Goal: Task Accomplishment & Management: Manage account settings

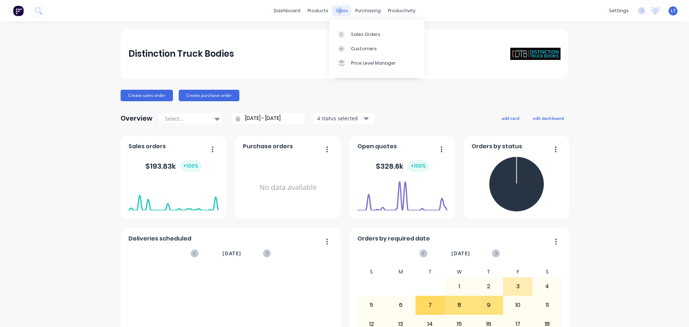
click at [337, 12] on div "sales" at bounding box center [342, 10] width 20 height 11
click at [360, 39] on link "Sales Orders" at bounding box center [376, 34] width 95 height 14
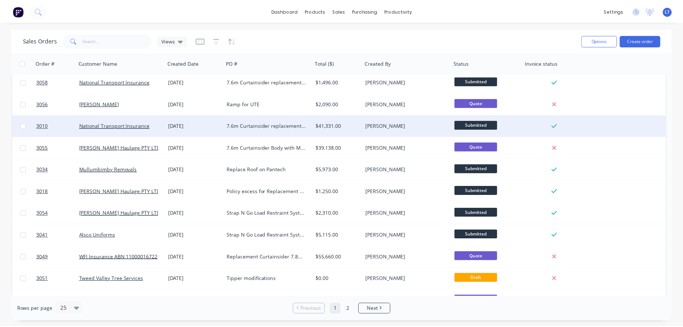
scroll to position [108, 0]
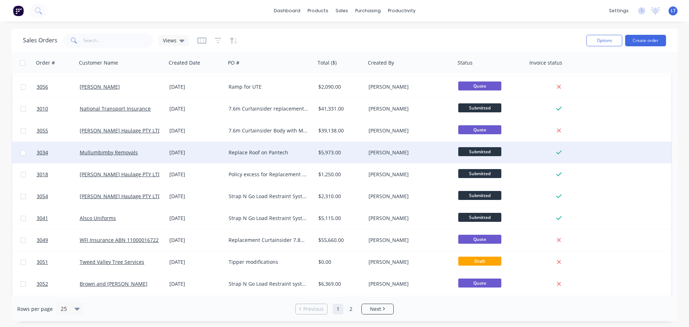
click at [241, 153] on div "Replace Roof on Pantech" at bounding box center [268, 152] width 80 height 7
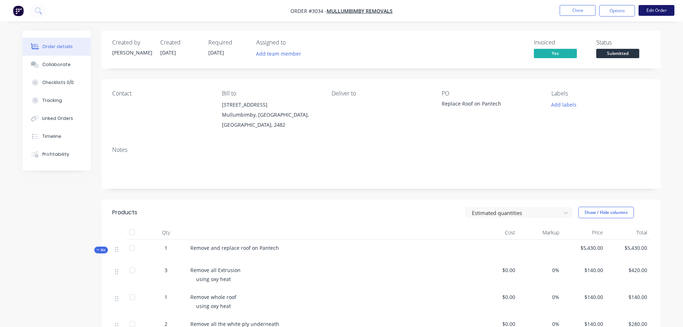
click at [647, 10] on button "Edit Order" at bounding box center [657, 10] width 36 height 11
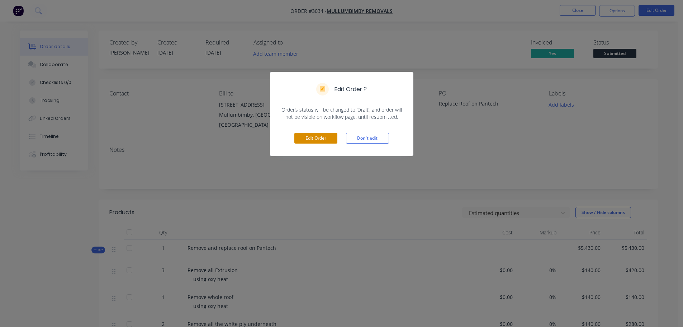
click at [311, 137] on button "Edit Order" at bounding box center [315, 138] width 43 height 11
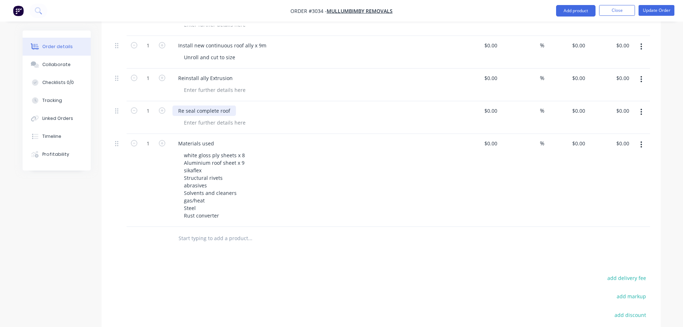
scroll to position [825, 0]
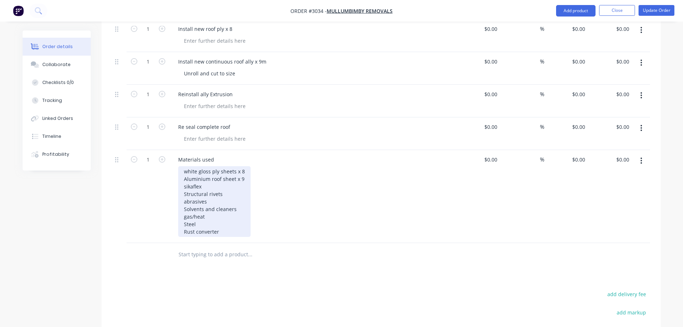
click at [222, 222] on div "white gloss ply sheets x 8 Aluminium roof sheet x 9 sikaflex Structural rivets …" at bounding box center [214, 201] width 72 height 71
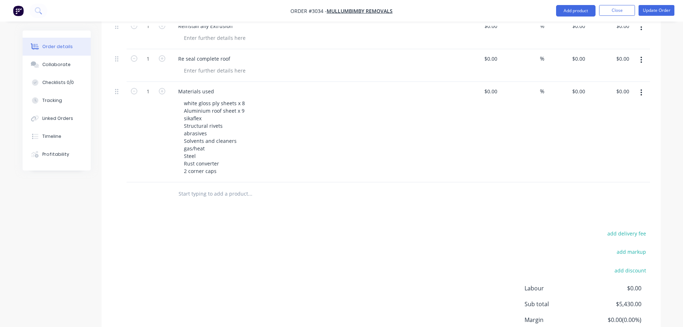
scroll to position [896, 0]
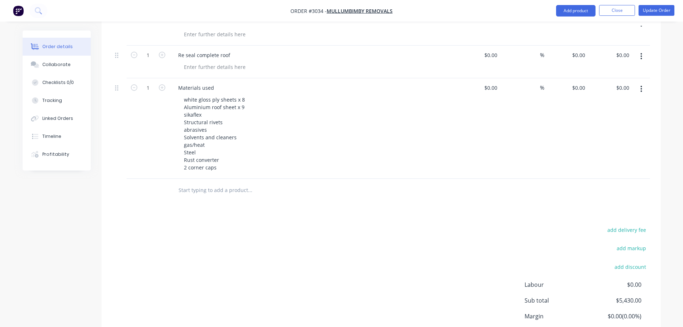
click at [180, 183] on input "text" at bounding box center [249, 190] width 143 height 14
type input "I"
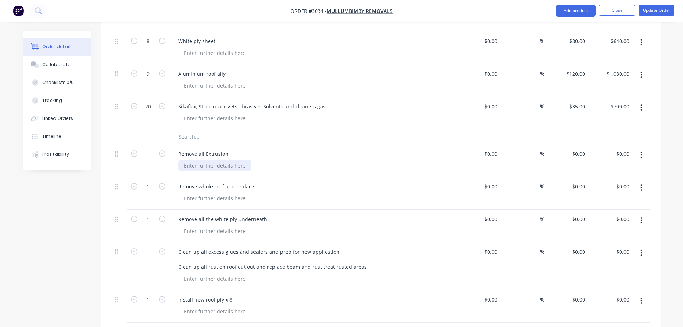
scroll to position [610, 0]
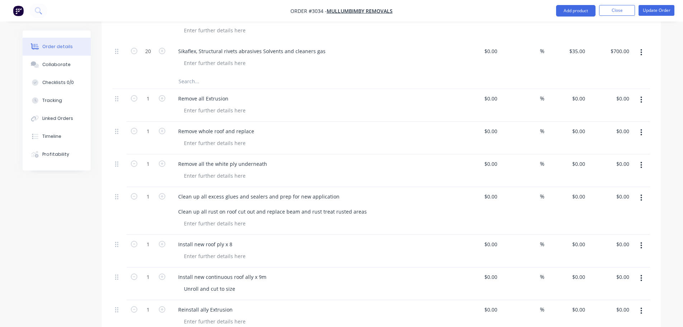
click at [202, 74] on input "text" at bounding box center [249, 81] width 143 height 14
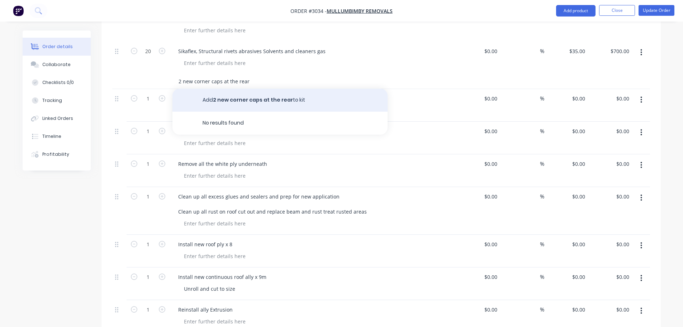
type input "2 new corner caps at the rear"
click at [255, 90] on button "Add 2 new corner caps at the rear to kit" at bounding box center [279, 100] width 215 height 23
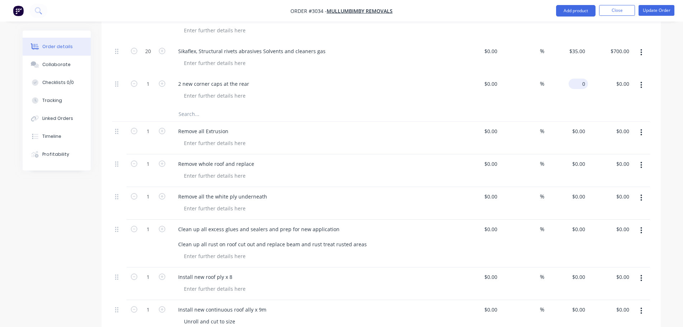
click at [578, 79] on div "0 $0.00" at bounding box center [578, 84] width 19 height 10
type input "$200.00"
click at [412, 90] on div at bounding box center [315, 95] width 275 height 10
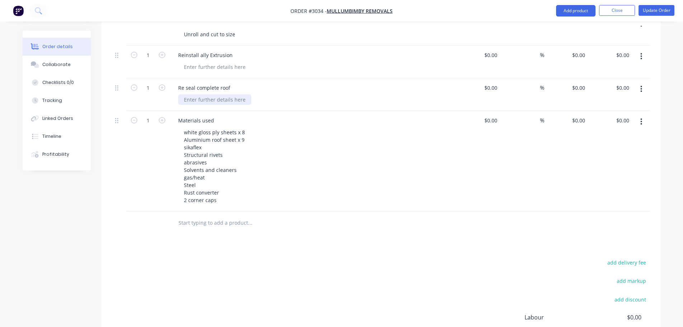
scroll to position [861, 0]
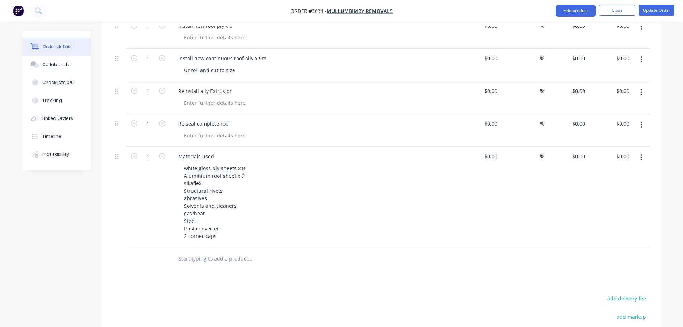
click at [207, 251] on input "text" at bounding box center [249, 258] width 143 height 14
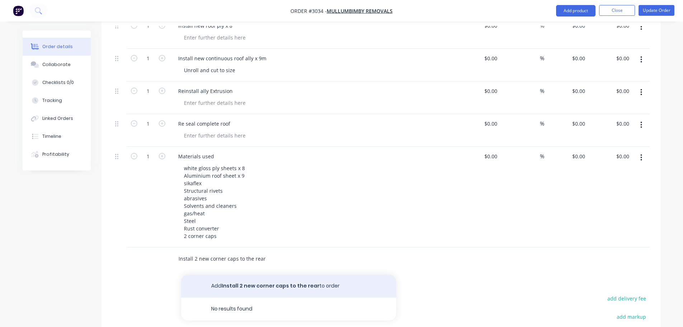
type input "Install 2 new corner caps to the rear"
click at [229, 274] on button "Add Install 2 new corner caps to the rear to order" at bounding box center [288, 285] width 215 height 23
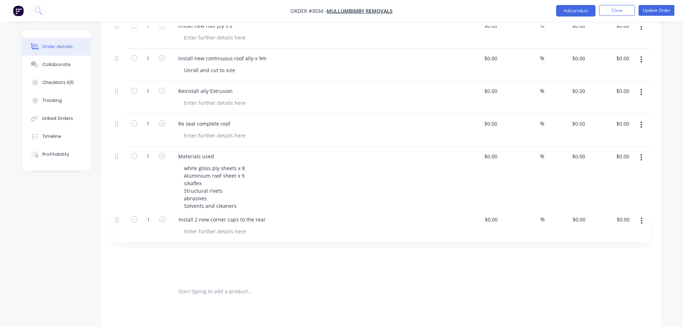
scroll to position [861, 0]
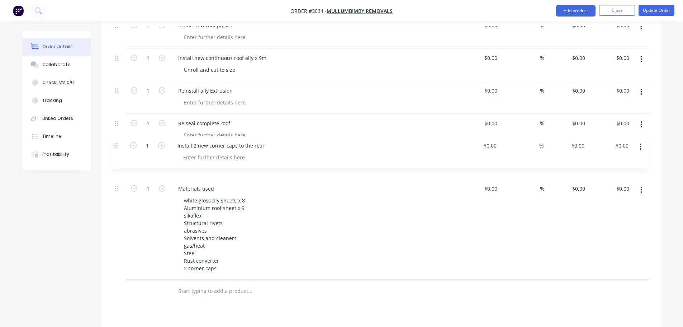
drag, startPoint x: 116, startPoint y: 245, endPoint x: 122, endPoint y: 148, distance: 97.0
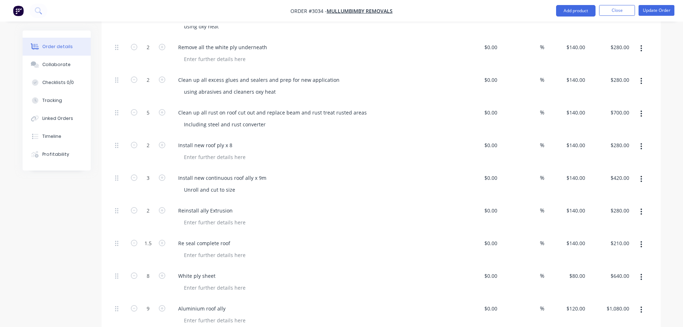
scroll to position [323, 0]
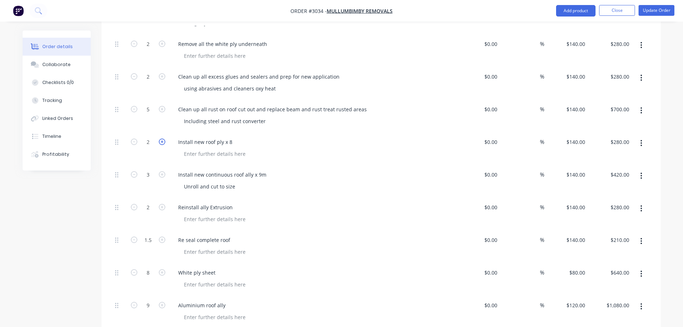
click at [162, 138] on icon "button" at bounding box center [162, 141] width 6 height 6
type input "3"
type input "$420.00"
click at [161, 171] on icon "button" at bounding box center [162, 174] width 6 height 6
type input "4"
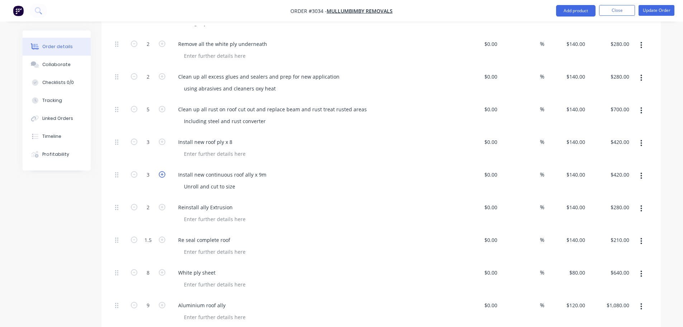
type input "$560.00"
click at [161, 204] on icon "button" at bounding box center [162, 207] width 6 height 6
type input "3"
type input "$420.00"
click at [187, 214] on div at bounding box center [214, 219] width 73 height 10
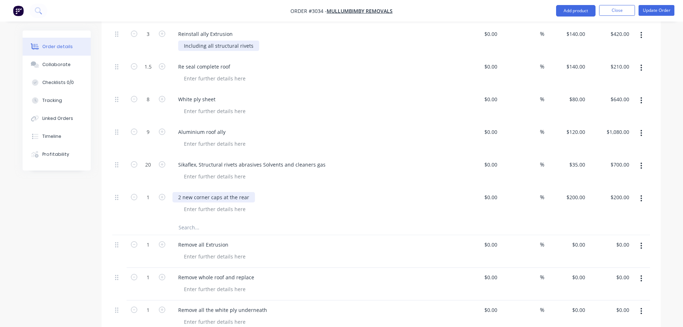
scroll to position [502, 0]
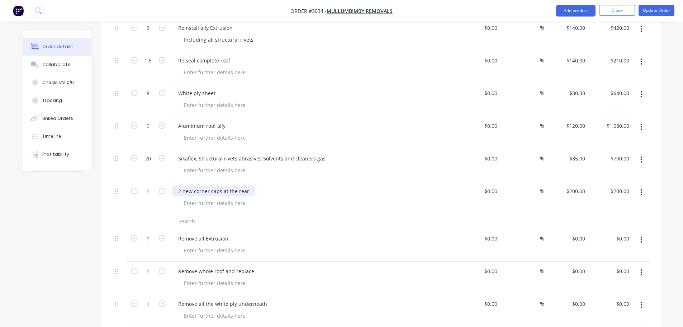
click at [178, 186] on div "2 new corner caps at the rear" at bounding box center [213, 191] width 82 height 10
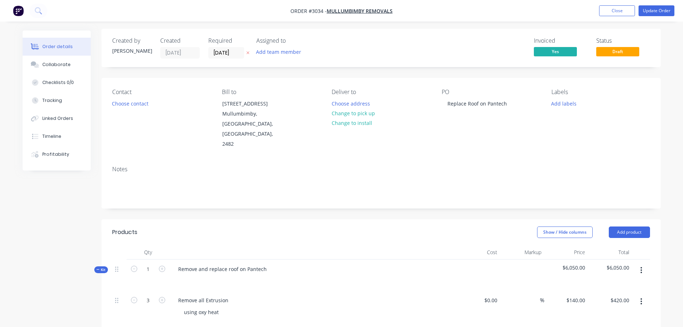
scroll to position [0, 0]
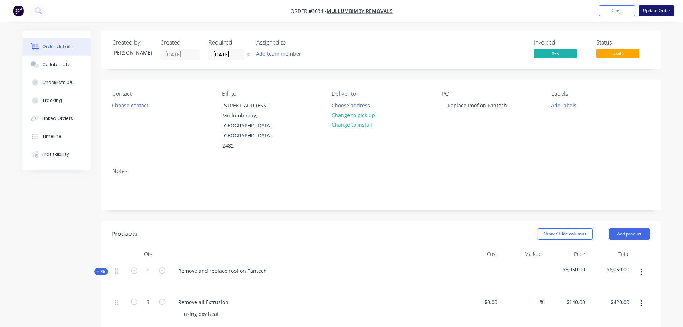
click at [649, 10] on button "Update Order" at bounding box center [657, 10] width 36 height 11
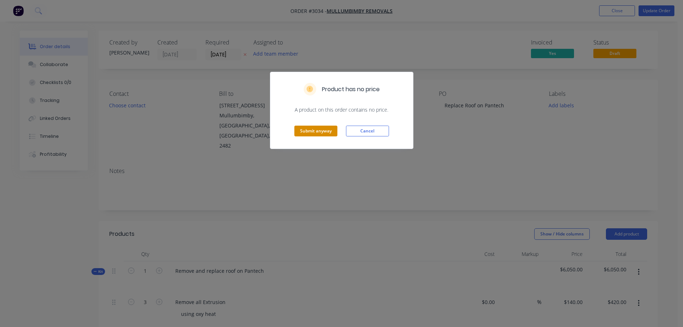
click at [318, 131] on button "Submit anyway" at bounding box center [315, 131] width 43 height 11
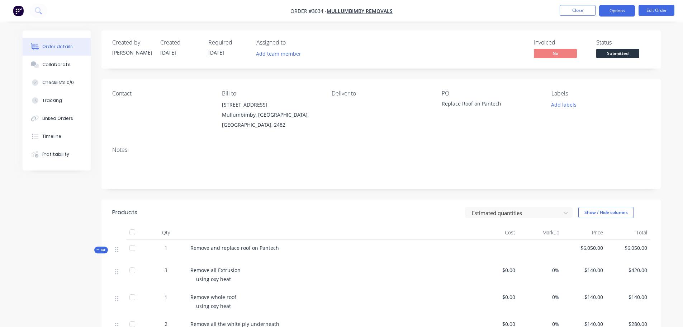
click at [614, 10] on button "Options" at bounding box center [617, 10] width 36 height 11
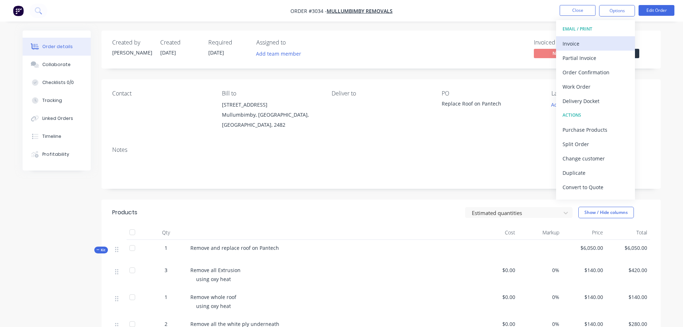
click at [579, 42] on div "Invoice" at bounding box center [596, 43] width 66 height 10
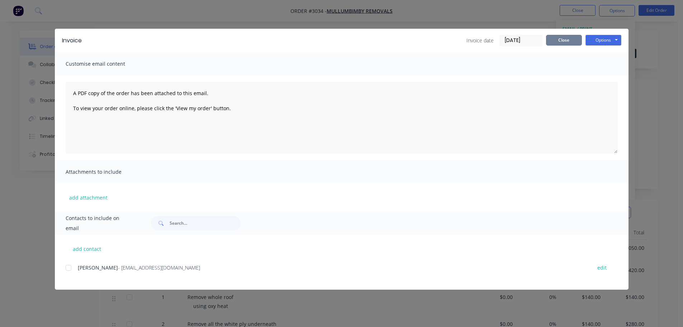
click at [557, 40] on button "Close" at bounding box center [564, 40] width 36 height 11
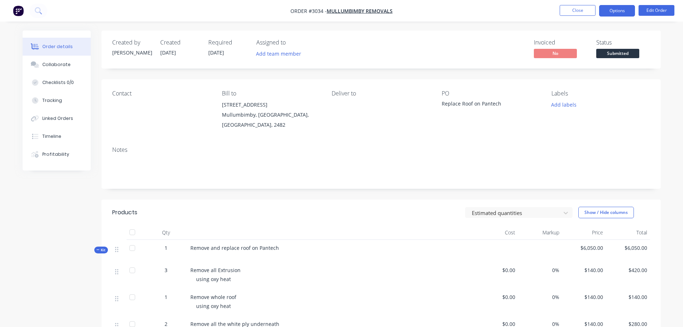
click at [609, 9] on button "Options" at bounding box center [617, 10] width 36 height 11
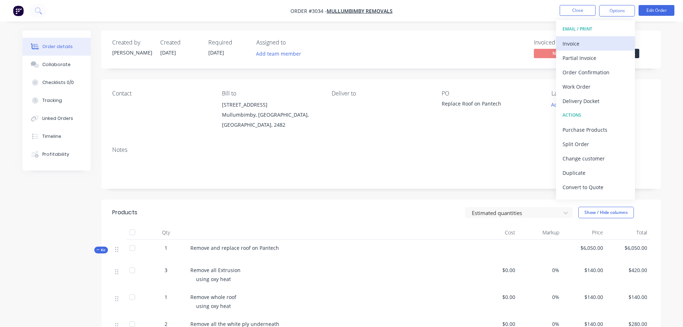
click at [569, 43] on div "Invoice" at bounding box center [596, 43] width 66 height 10
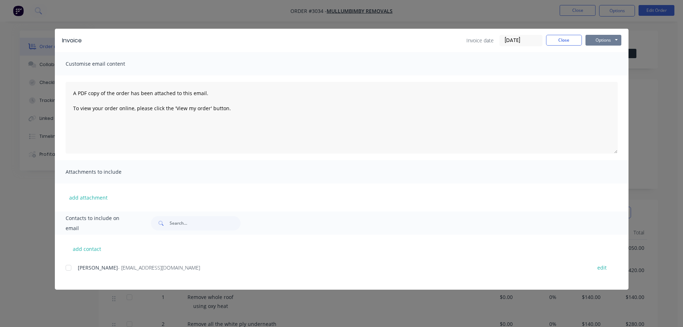
click at [599, 38] on button "Options" at bounding box center [604, 40] width 36 height 11
click at [597, 50] on button "Preview" at bounding box center [609, 53] width 46 height 12
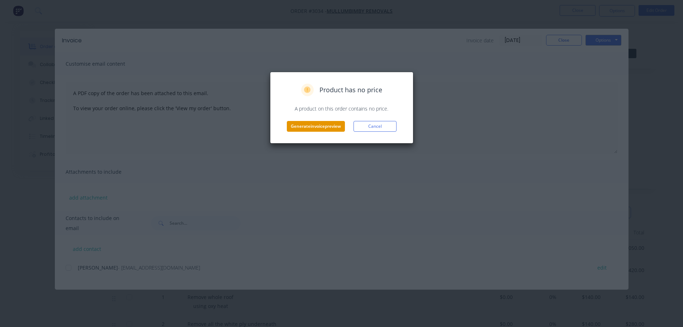
click at [322, 124] on button "Generate invoice preview" at bounding box center [316, 126] width 58 height 11
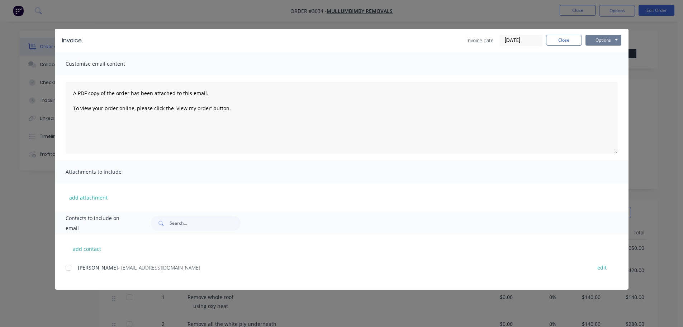
click at [597, 38] on button "Options" at bounding box center [604, 40] width 36 height 11
click at [69, 266] on div at bounding box center [68, 267] width 14 height 14
click at [86, 244] on button "add contact" at bounding box center [87, 248] width 43 height 11
select select "AU"
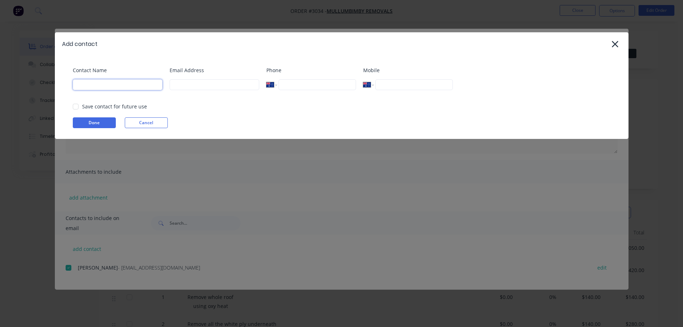
click at [103, 85] on input at bounding box center [118, 84] width 90 height 11
type input "[PERSON_NAME]"
type input "[EMAIL_ADDRESS][DOMAIN_NAME]"
type input "0432 545 330"
click at [90, 122] on button "Done" at bounding box center [94, 122] width 43 height 11
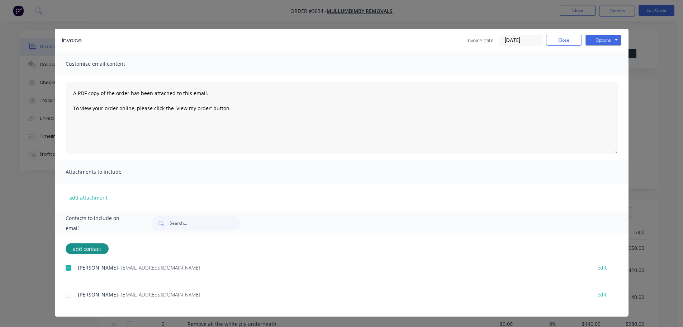
click at [67, 295] on div at bounding box center [68, 294] width 14 height 14
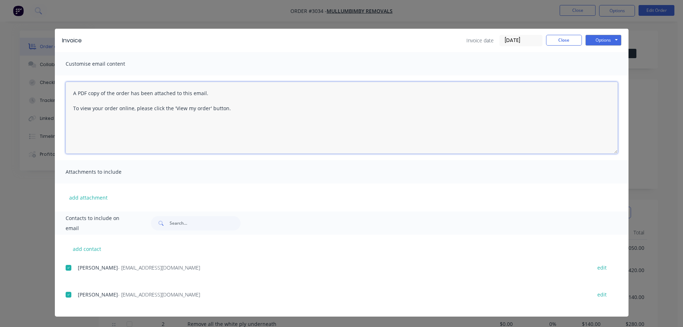
click at [72, 92] on textarea "A PDF copy of the order has been attached to this email. To view your order onl…" at bounding box center [342, 118] width 552 height 72
type textarea "Hi Guys here is your invoice your truck is ready. :) A PDF copy of the order ha…"
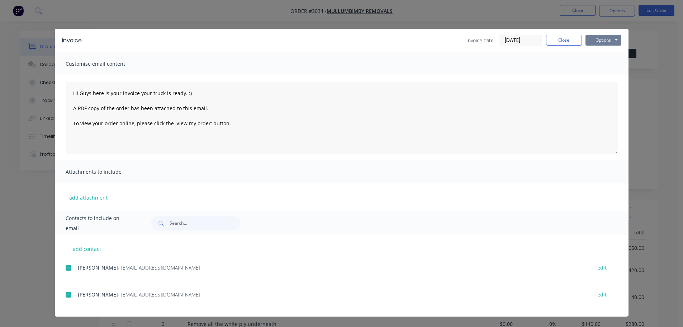
click at [596, 39] on button "Options" at bounding box center [604, 40] width 36 height 11
click at [603, 76] on button "Email" at bounding box center [609, 77] width 46 height 12
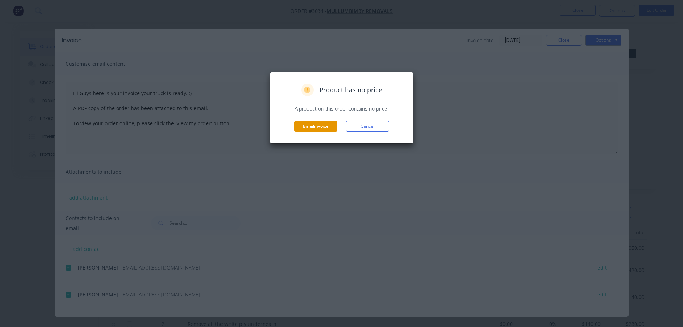
click at [311, 123] on button "Email invoice" at bounding box center [315, 126] width 43 height 11
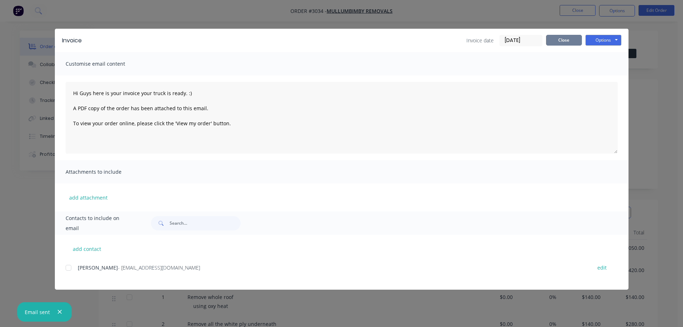
click at [573, 39] on button "Close" at bounding box center [564, 40] width 36 height 11
